Goal: Check status: Check status

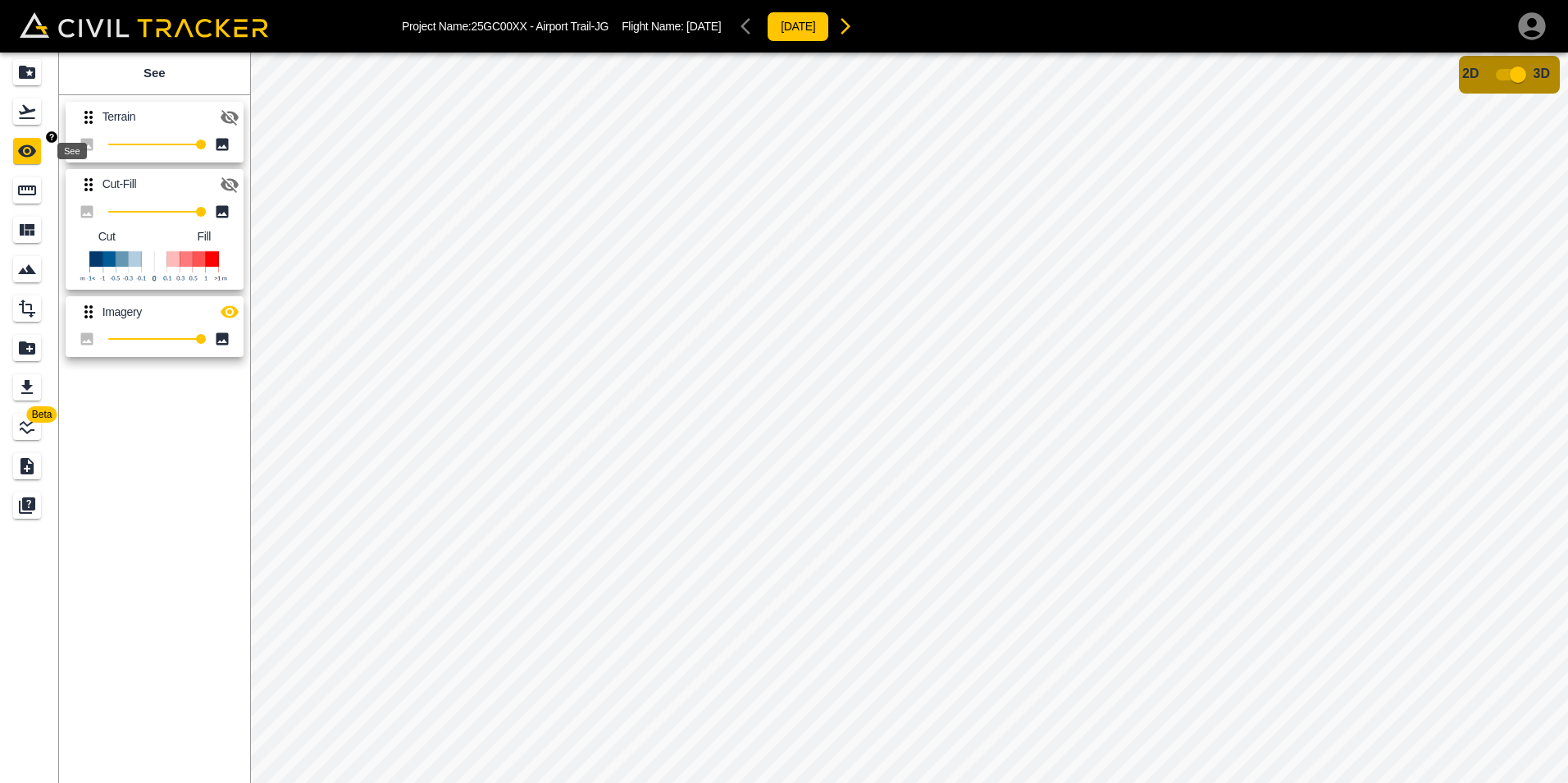
click at [29, 143] on icon "See" at bounding box center [26, 150] width 20 height 20
click at [32, 118] on icon "Flights" at bounding box center [26, 112] width 16 height 14
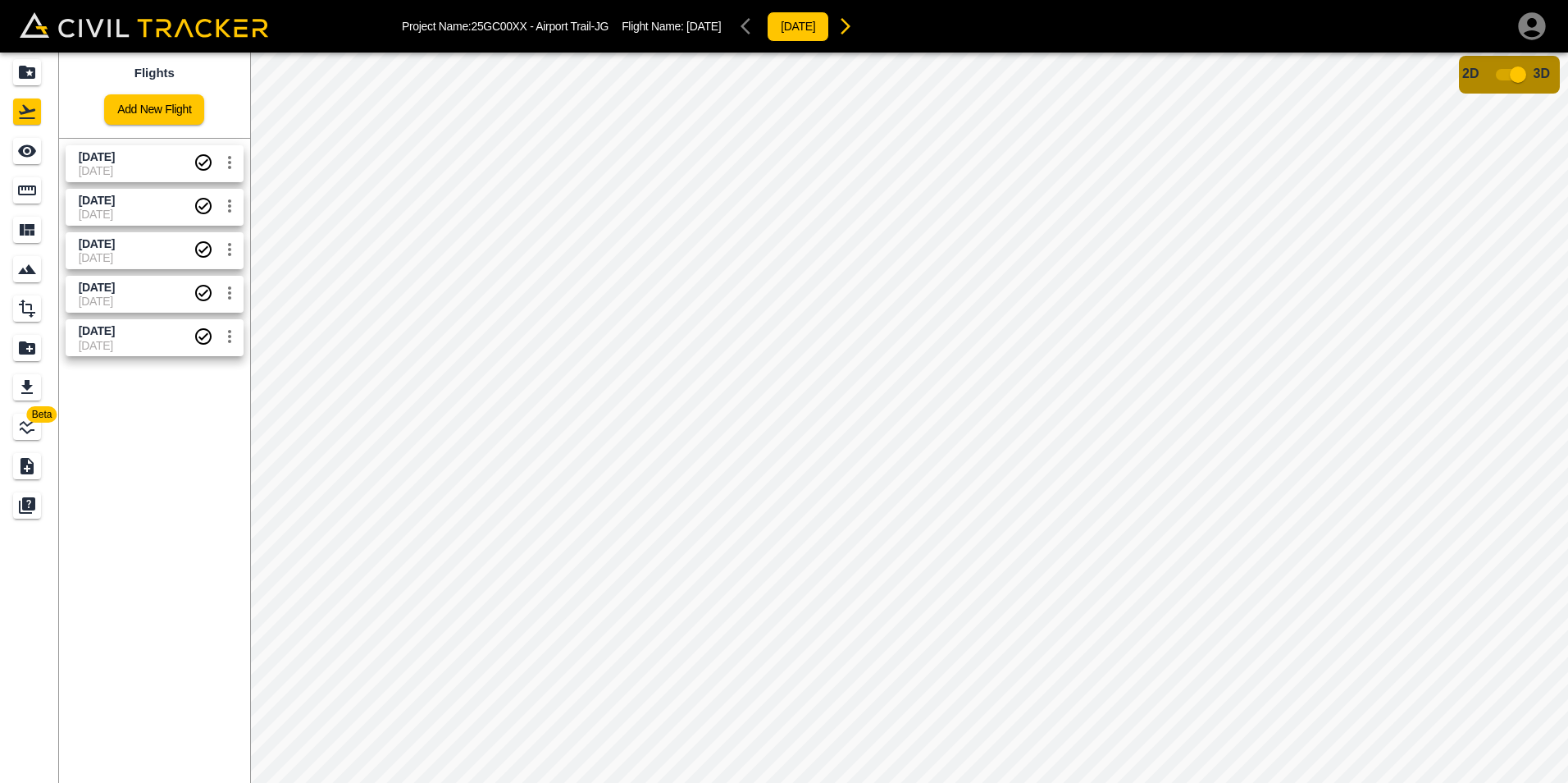
click at [114, 150] on span "[DATE]" at bounding box center [97, 156] width 36 height 13
click at [1498, 74] on input "checkbox" at bounding box center [1518, 75] width 93 height 31
click at [139, 165] on span "[DATE]" at bounding box center [136, 170] width 114 height 13
